Goal: Contribute content: Contribute content

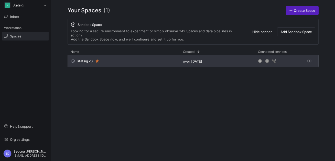
click at [85, 59] on div "statsig v3" at bounding box center [82, 61] width 22 height 5
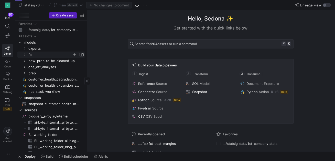
click at [23, 55] on icon "Press SPACE to select this row." at bounding box center [25, 54] width 4 height 3
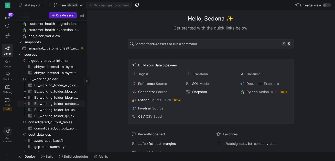
scroll to position [228, 0]
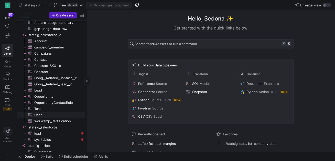
click at [38, 115] on span "User​​​​​​​​​" at bounding box center [56, 115] width 45 height 6
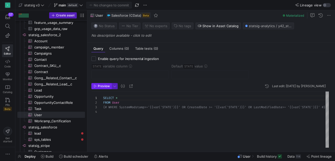
click at [101, 85] on span "Preview" at bounding box center [104, 86] width 12 height 4
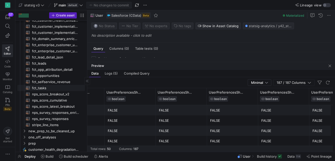
click at [41, 87] on span "fct_tasks​​​​​​​​​​" at bounding box center [55, 88] width 47 height 6
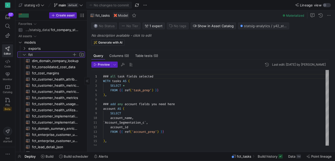
click at [23, 53] on y42-icon "Press SPACE to select this row." at bounding box center [24, 55] width 4 height 4
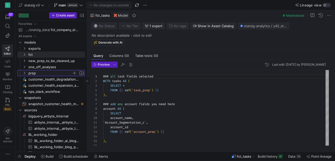
click at [24, 73] on icon "Press SPACE to select this row." at bounding box center [25, 72] width 4 height 3
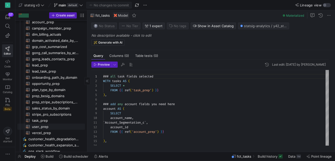
click at [39, 127] on span "user_prep​​​​​​​​​​" at bounding box center [55, 127] width 47 height 6
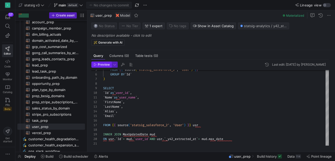
click at [105, 65] on span "Preview" at bounding box center [104, 65] width 12 height 4
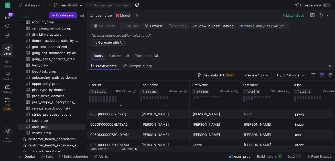
click at [101, 58] on div "Query" at bounding box center [98, 55] width 14 height 7
click at [331, 66] on span "button" at bounding box center [330, 66] width 6 height 6
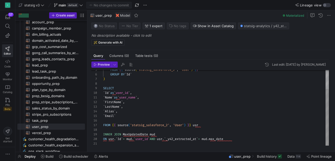
type textarea "`Name` as `user_name`, `FirstName`, `LastName`, `Alias`, `Email` FROM {{ source…"
click at [122, 116] on div "FROM { { source ( 'statsig_salesforce_2' , 'User' ) } } GROUP BY ` Id ` ) SELEC…" at bounding box center [216, 95] width 226 height 101
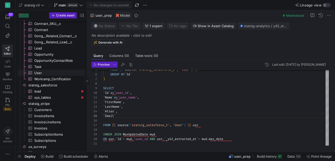
click at [42, 74] on span "User​​​​​​​​​" at bounding box center [56, 73] width 45 height 6
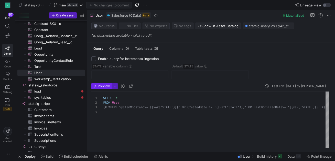
click at [103, 85] on span "Preview" at bounding box center [104, 86] width 12 height 4
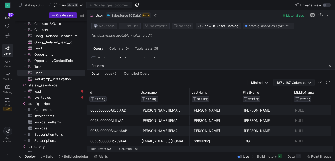
click at [296, 83] on span "187 / 187 Columns" at bounding box center [292, 82] width 31 height 4
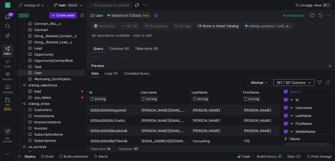
click at [292, 90] on input "Filter Columns Input" at bounding box center [310, 91] width 41 height 10
type input "m"
type input "role"
click at [293, 90] on input "role" at bounding box center [310, 91] width 41 height 10
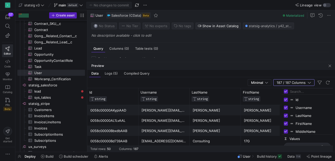
click at [288, 90] on input "Toggle Select All Columns" at bounding box center [286, 91] width 4 height 4
checkbox input "false"
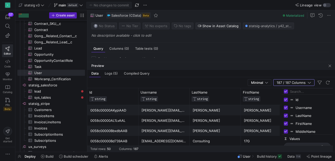
checkbox input "false"
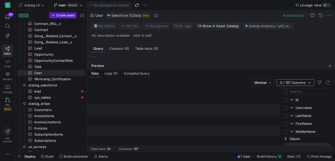
click at [296, 91] on input "Filter Columns Input" at bounding box center [310, 91] width 41 height 10
type input "role"
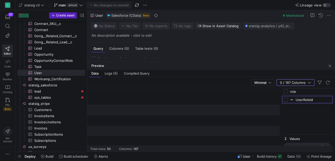
click at [296, 100] on span "UserRoleId" at bounding box center [313, 100] width 35 height 4
checkbox input "true"
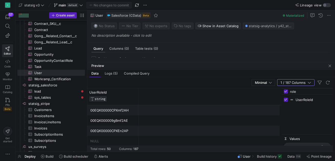
click at [296, 101] on span "UserRoleId" at bounding box center [313, 100] width 35 height 4
checkbox input "false"
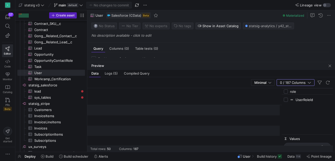
click at [288, 99] on input "Press SPACE to toggle visibility (hidden)" at bounding box center [286, 100] width 4 height 4
checkbox input "true"
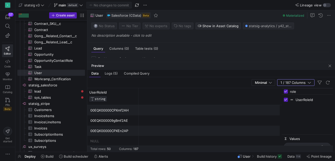
click at [294, 88] on input "role" at bounding box center [310, 91] width 41 height 10
click at [294, 89] on input "role" at bounding box center [310, 91] width 41 height 10
type input "team"
checkbox input "false"
type input "team"
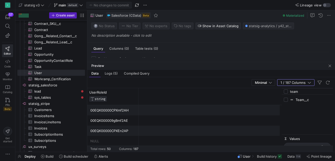
checkbox input "true"
click at [293, 89] on input "team" at bounding box center [310, 91] width 41 height 10
type input "active"
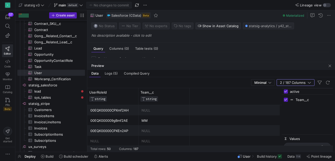
checkbox input "false"
type input "active"
click at [286, 100] on input "Press SPACE to toggle visibility (hidden)" at bounding box center [286, 100] width 4 height 4
checkbox input "true"
checkbox input "false"
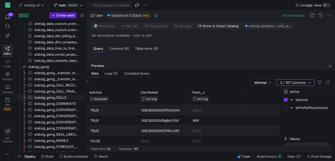
scroll to position [501, 0]
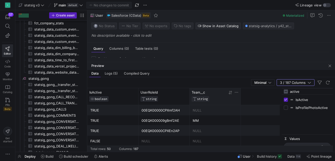
click at [198, 92] on span "Team__c" at bounding box center [198, 92] width 13 height 4
drag, startPoint x: 202, startPoint y: 91, endPoint x: 193, endPoint y: 91, distance: 9.0
click at [193, 91] on div "Team__c" at bounding box center [210, 92] width 36 height 4
click at [238, 93] on icon at bounding box center [237, 92] width 4 height 4
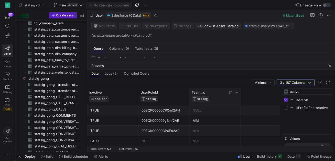
click at [204, 91] on span "Team__c" at bounding box center [198, 92] width 13 height 4
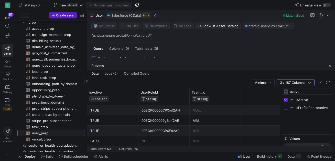
click at [40, 133] on span "user_prep​​​​​​​​​​" at bounding box center [55, 133] width 47 height 6
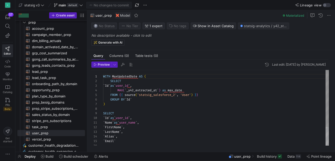
click at [121, 140] on div "WITH MaxUpdatedDate AS ( SELECT ` Id ` as ` user_id ` , MAX ( ` _y42_extracted_…" at bounding box center [216, 120] width 226 height 101
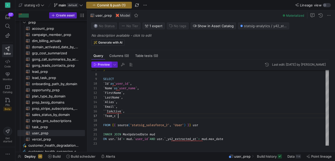
click at [104, 64] on span "Preview" at bounding box center [104, 65] width 12 height 4
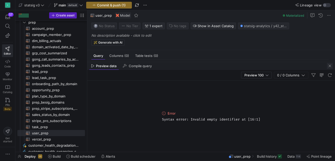
click at [330, 66] on span "button" at bounding box center [330, 66] width 6 height 6
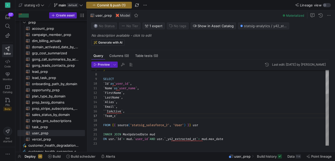
click at [106, 110] on div ") SELECT ` Id ` as ` user_id ` , ` Name ` as ` user_name ` , ` FirstName ` , ` …" at bounding box center [216, 91] width 226 height 110
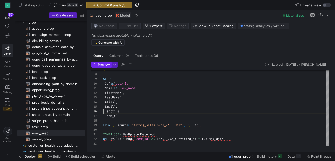
click at [104, 63] on span "Preview" at bounding box center [104, 65] width 12 height 4
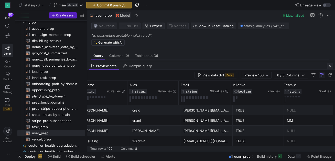
click at [331, 65] on span "button" at bounding box center [330, 66] width 6 height 6
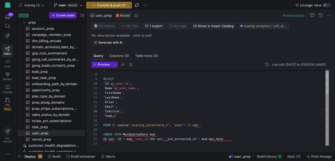
click at [119, 116] on div ") SELECT ` Id ` as ` user_id ` , ` Name ` as ` user_name ` , ` FirstName ` , ` …" at bounding box center [216, 91] width 226 height 110
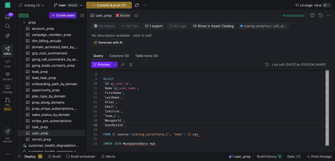
type textarea "`Name` as `user_name`, `FirstName`, `LastName`, `Alias`, `Email`, `IsActive`, `…"
click at [102, 65] on span "Preview" at bounding box center [104, 65] width 12 height 4
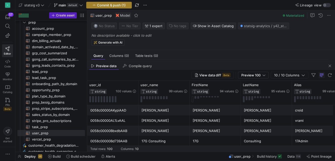
click at [113, 3] on span "Commit & push (1)" at bounding box center [111, 5] width 29 height 4
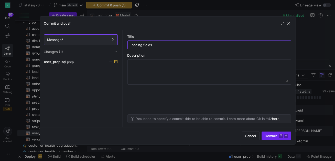
type input "adding fields"
click at [278, 137] on span "Commit ⌘ ⏎" at bounding box center [276, 136] width 23 height 4
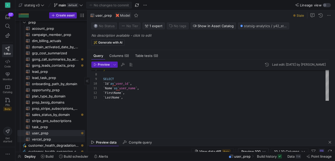
drag, startPoint x: 95, startPoint y: 62, endPoint x: 76, endPoint y: 141, distance: 81.3
click at [76, 141] on as-split "Create asset Drag here to set row groups Drag here to set column labels Group 1…" at bounding box center [175, 80] width 320 height 141
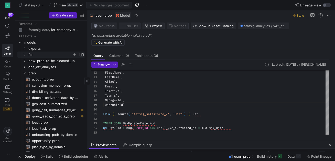
click at [28, 54] on span "fct" at bounding box center [53, 55] width 63 height 6
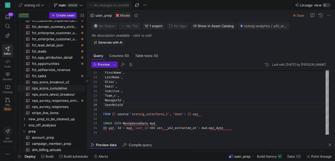
scroll to position [104, 0]
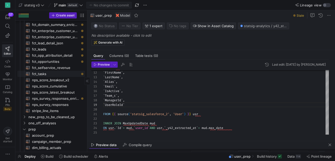
click at [50, 73] on span "fct_tasks​​​​​​​​​​" at bounding box center [55, 74] width 47 height 6
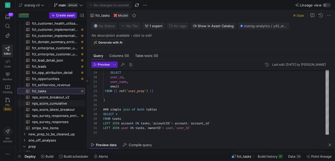
scroll to position [85, 0]
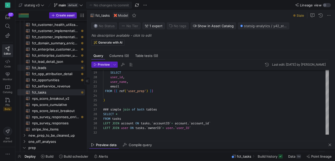
click at [51, 68] on span "fct_leads​​​​​​​​​​" at bounding box center [55, 68] width 47 height 6
type textarea "### all lead fields selected WITH lead AS ( SELECT * FROM {{ ref('lead_prep') }…"
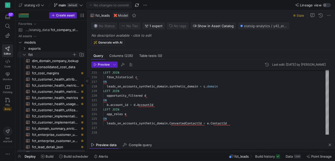
click at [26, 55] on span "fct" at bounding box center [53, 55] width 63 height 6
